Goal: Navigation & Orientation: Find specific page/section

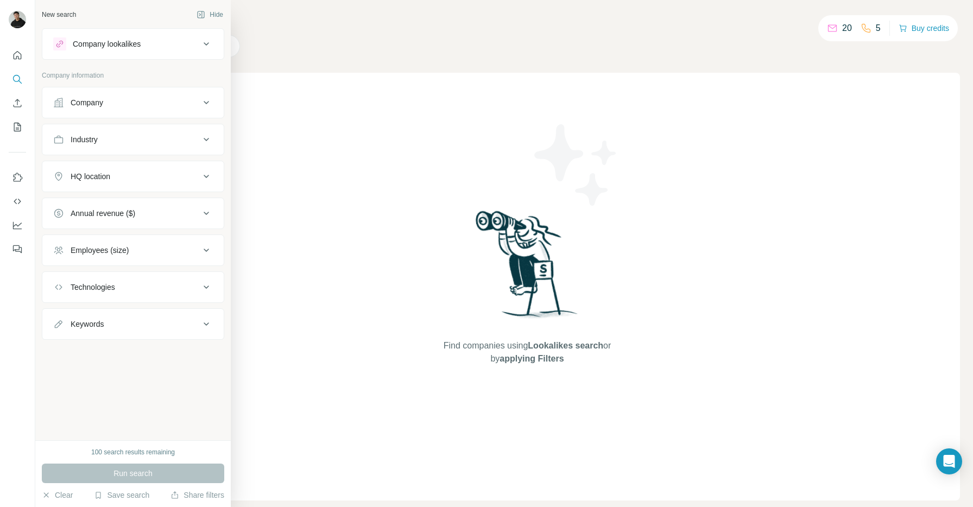
click at [268, 133] on div "Find companies using Lookalikes search or by applying Filters" at bounding box center [528, 287] width 866 height 428
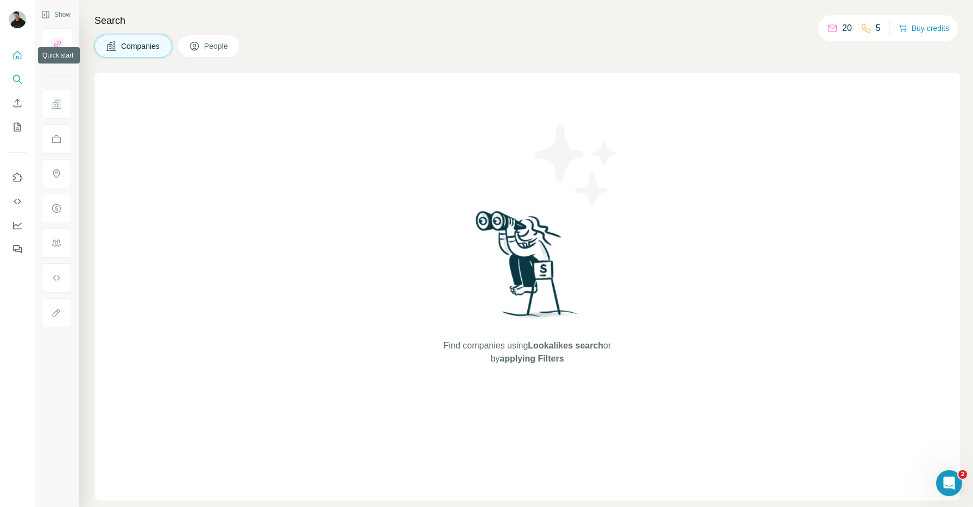
click at [17, 56] on icon "Quick start" at bounding box center [18, 55] width 8 height 8
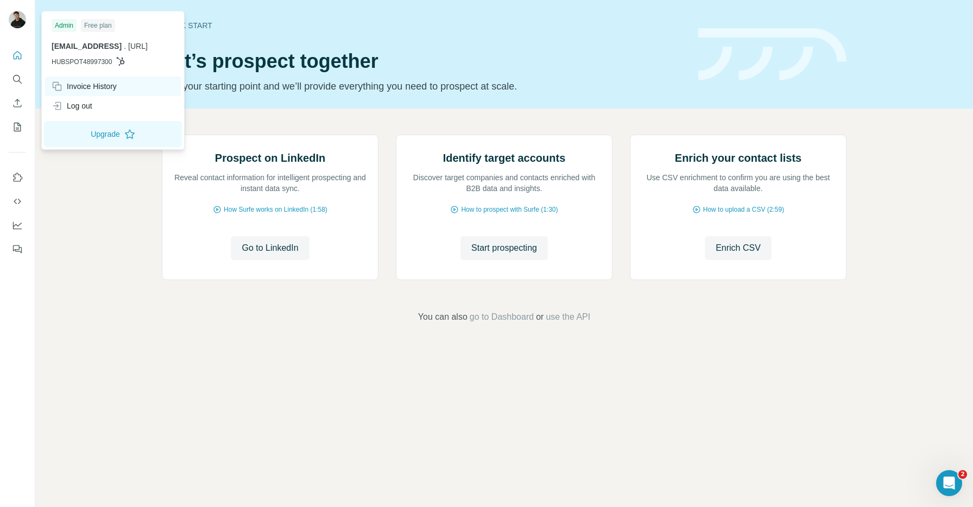
click at [104, 86] on div "Invoice History" at bounding box center [84, 86] width 65 height 11
click at [123, 60] on icon at bounding box center [120, 61] width 9 height 9
click at [97, 47] on span "[EMAIL_ADDRESS]" at bounding box center [87, 46] width 70 height 9
click at [96, 25] on div "Free plan" at bounding box center [98, 25] width 34 height 13
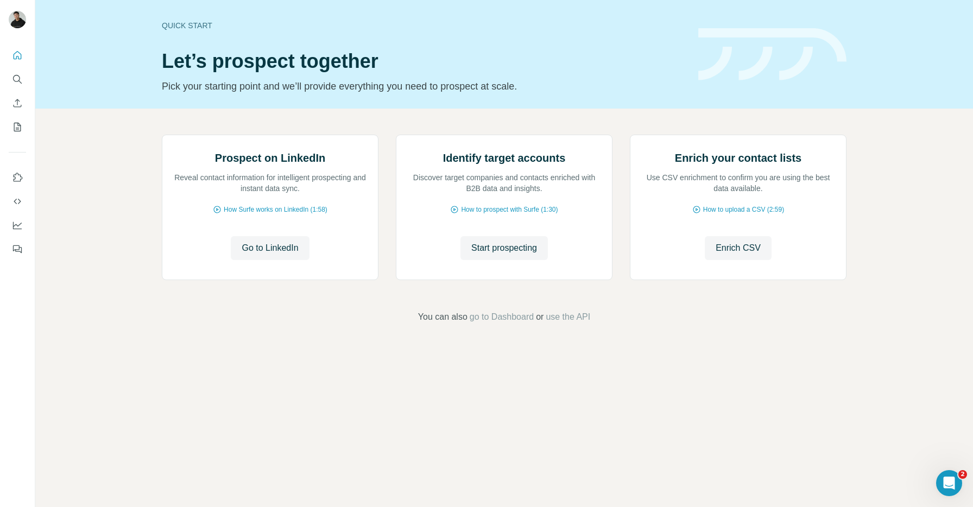
click at [495, 63] on h1 "Let’s prospect together" at bounding box center [424, 62] width 524 height 22
click at [17, 130] on icon "My lists" at bounding box center [17, 127] width 11 height 11
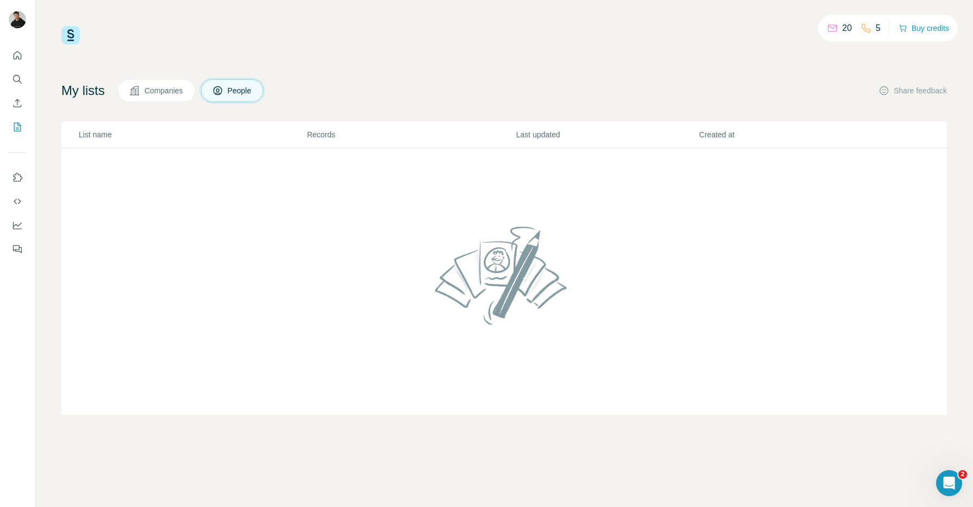
click at [267, 49] on div "20 5 Buy credits My lists Companies People Share feedback List name Records Las…" at bounding box center [504, 220] width 886 height 389
click at [76, 33] on img at bounding box center [70, 35] width 18 height 18
click at [66, 34] on img at bounding box center [70, 35] width 18 height 18
click at [69, 36] on img at bounding box center [70, 35] width 18 height 18
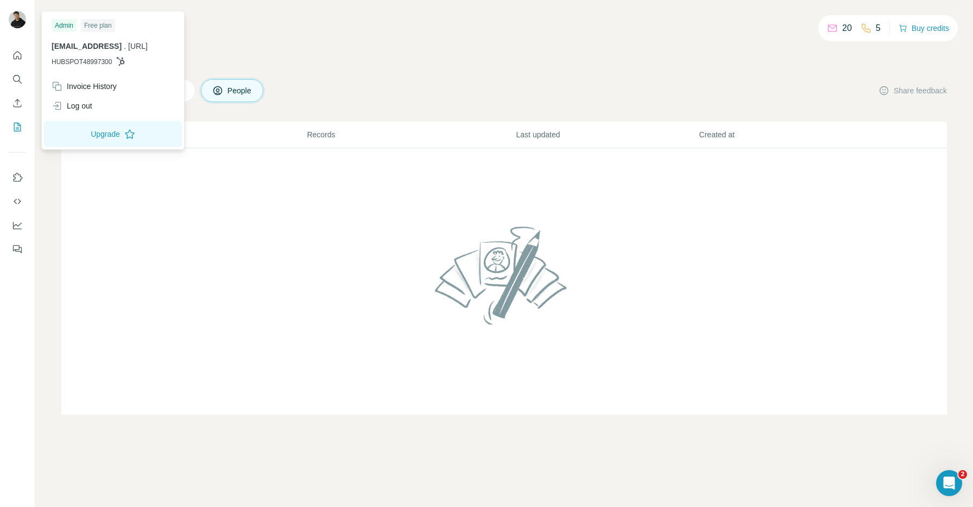
click at [16, 14] on img at bounding box center [17, 19] width 17 height 17
click at [19, 60] on icon "Quick start" at bounding box center [17, 55] width 11 height 11
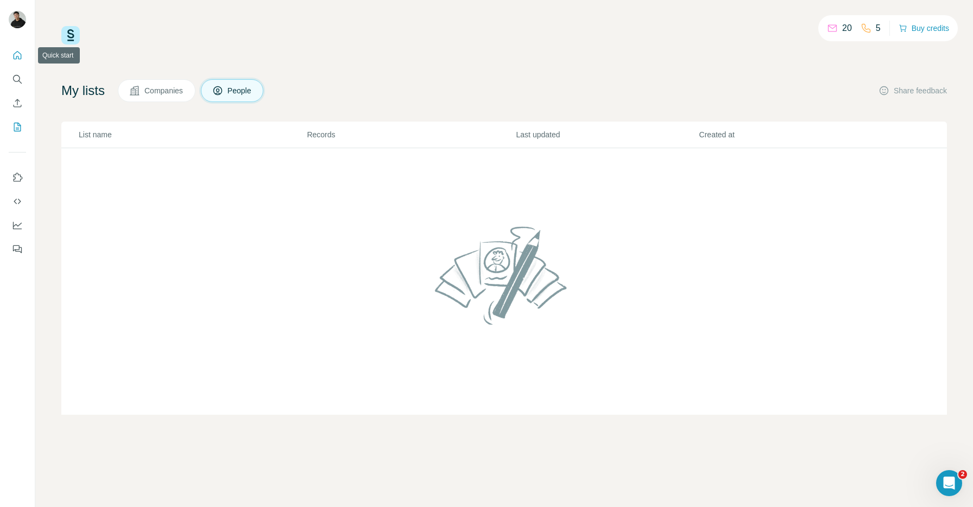
click at [17, 54] on icon "Quick start" at bounding box center [17, 55] width 11 height 11
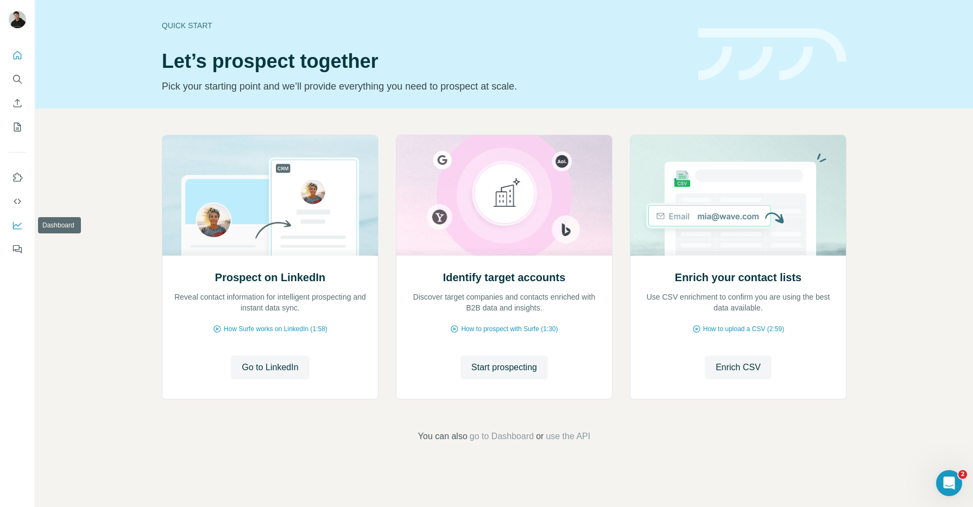
click at [17, 225] on icon "Dashboard" at bounding box center [17, 225] width 9 height 4
